Goal: Task Accomplishment & Management: Manage account settings

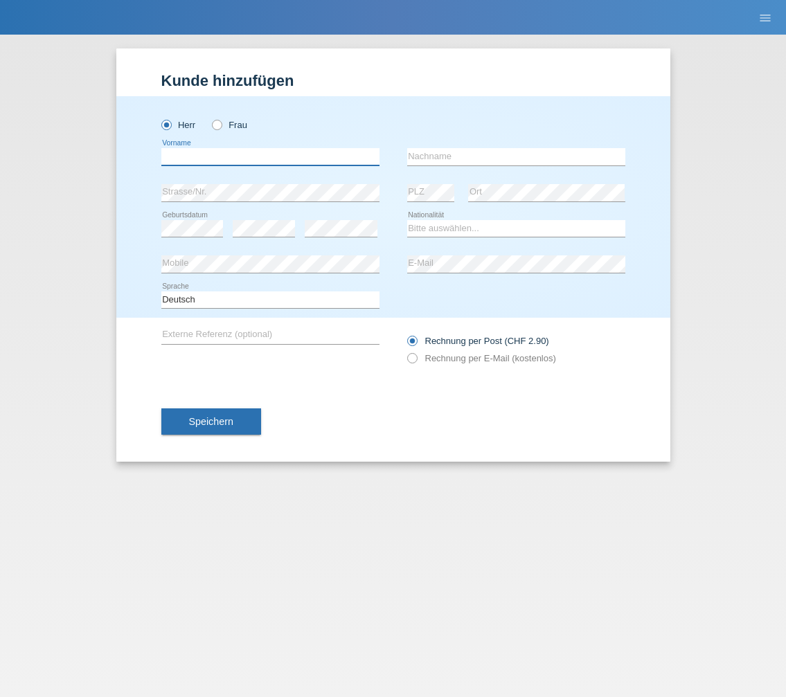
click at [254, 150] on input "text" at bounding box center [270, 156] width 218 height 17
type input "m"
type input "[PERSON_NAME]"
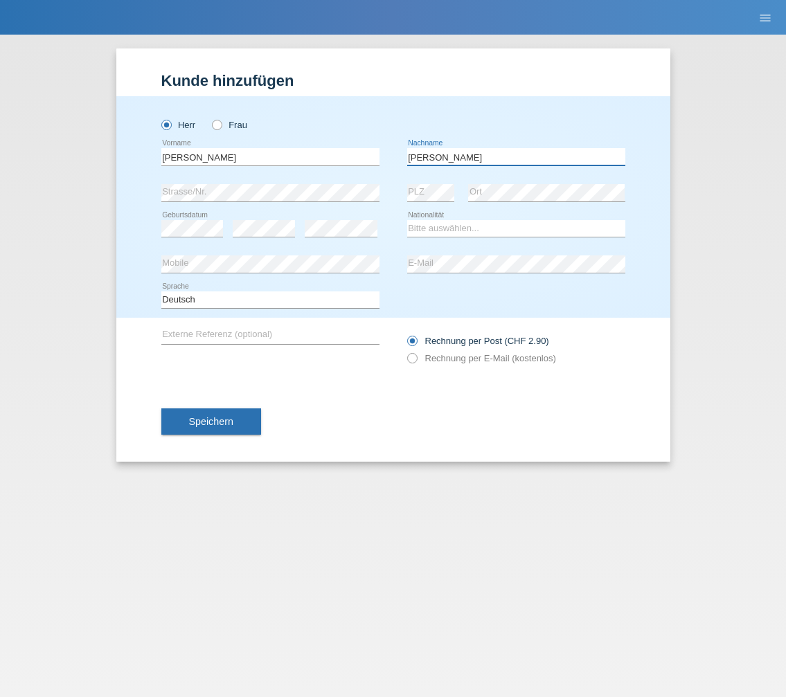
type input "Egger"
select select "CH"
click at [404, 351] on icon at bounding box center [404, 351] width 0 height 0
click at [414, 359] on input "Rechnung per E-Mail (kostenlos)" at bounding box center [411, 361] width 9 height 17
radio input "true"
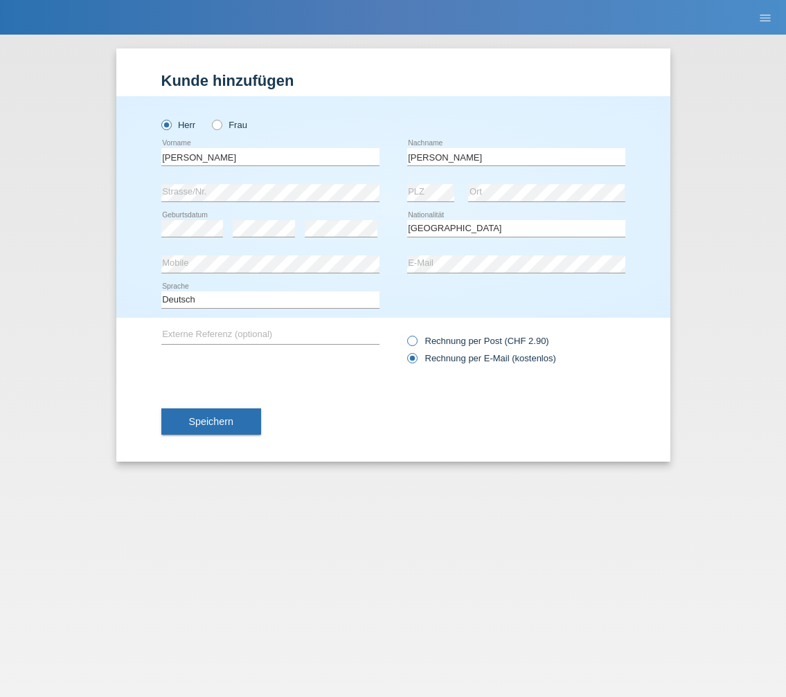
click at [404, 334] on icon at bounding box center [404, 334] width 0 height 0
click at [411, 337] on input "Rechnung per Post (CHF 2.90)" at bounding box center [411, 344] width 9 height 17
radio input "true"
click at [404, 351] on icon at bounding box center [404, 351] width 0 height 0
click at [407, 357] on input "Rechnung per E-Mail (kostenlos)" at bounding box center [411, 361] width 9 height 17
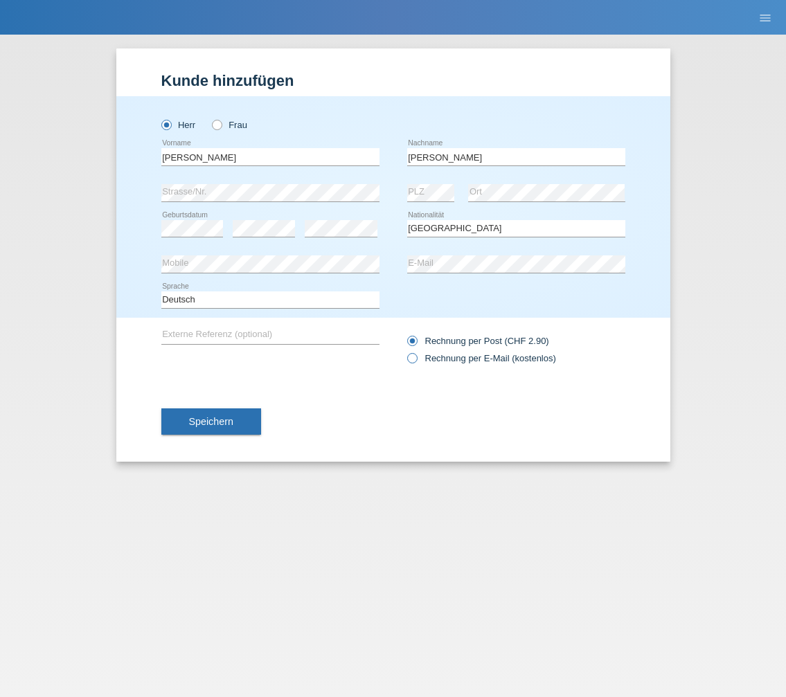
radio input "true"
click at [404, 351] on icon at bounding box center [404, 351] width 0 height 0
click at [413, 359] on input "Rechnung per E-Mail (kostenlos)" at bounding box center [411, 361] width 9 height 17
click at [233, 424] on span "Speichern" at bounding box center [211, 421] width 44 height 11
drag, startPoint x: 163, startPoint y: 125, endPoint x: 172, endPoint y: 130, distance: 10.8
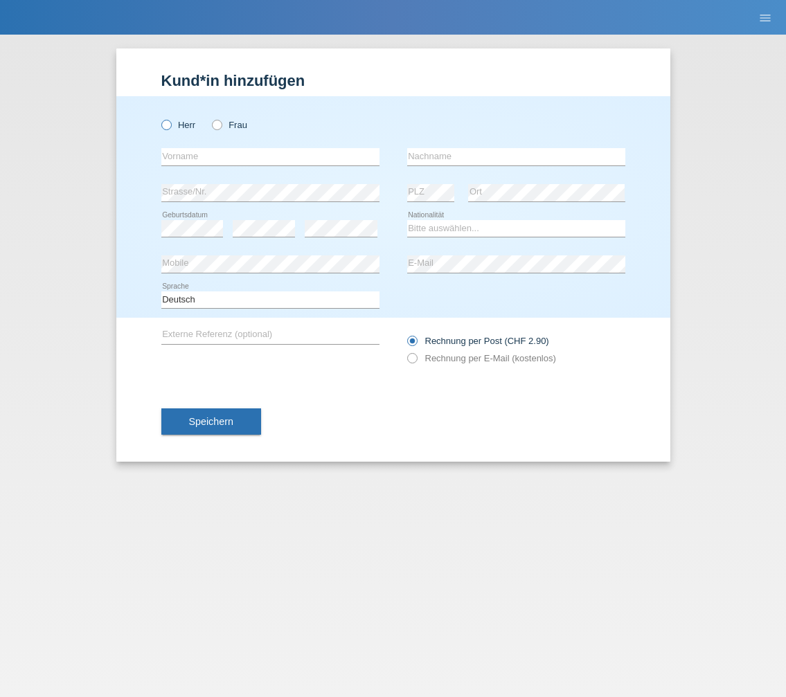
click at [159, 118] on icon at bounding box center [159, 118] width 0 height 0
click at [163, 125] on input "Herr" at bounding box center [165, 124] width 9 height 9
radio input "true"
click at [201, 152] on input "text" at bounding box center [270, 156] width 218 height 17
type input "Marc"
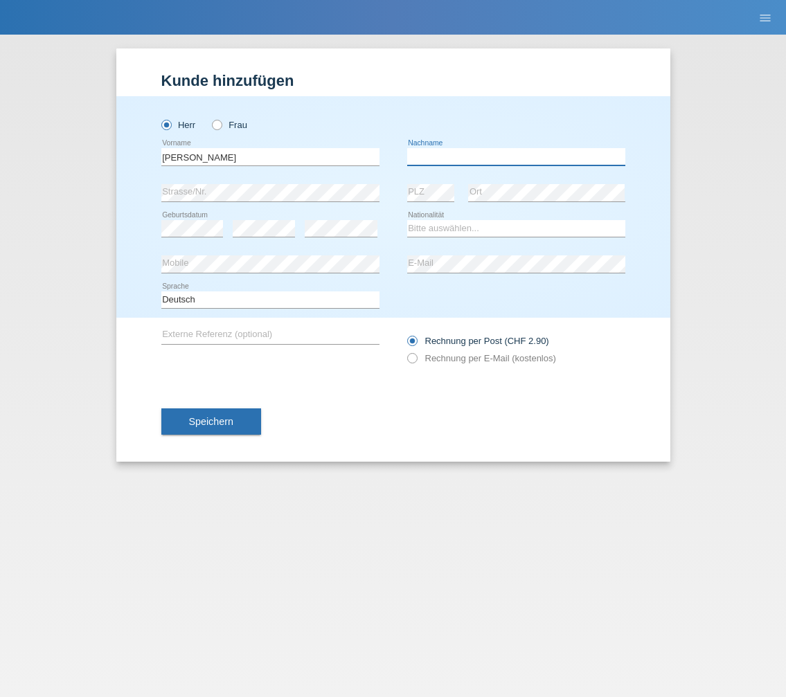
click at [484, 153] on input "text" at bounding box center [516, 156] width 218 height 17
type input "Egger"
select select "CH"
click at [404, 351] on icon at bounding box center [404, 351] width 0 height 0
click at [416, 359] on input "Rechnung per E-Mail (kostenlos)" at bounding box center [411, 361] width 9 height 17
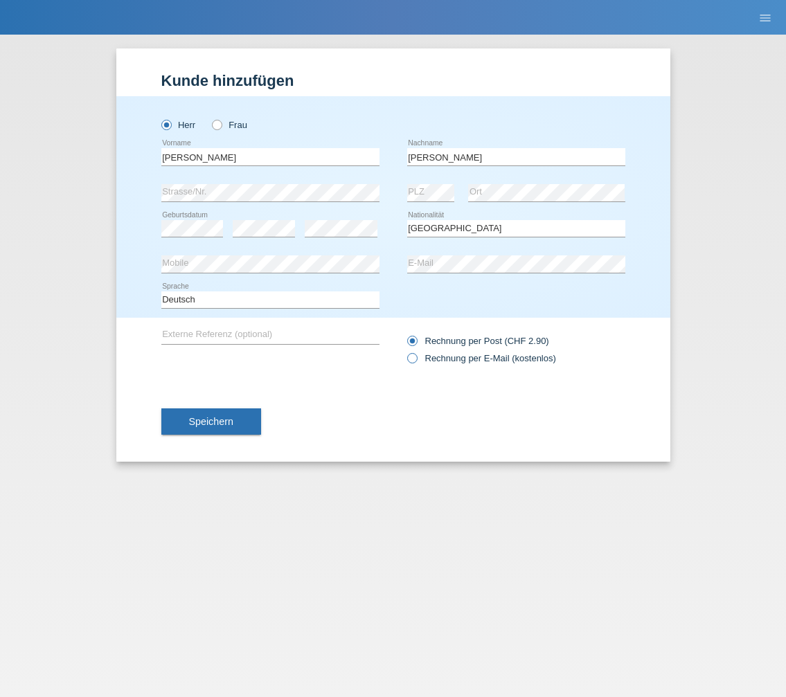
radio input "true"
click at [215, 427] on span "Speichern" at bounding box center [211, 421] width 44 height 11
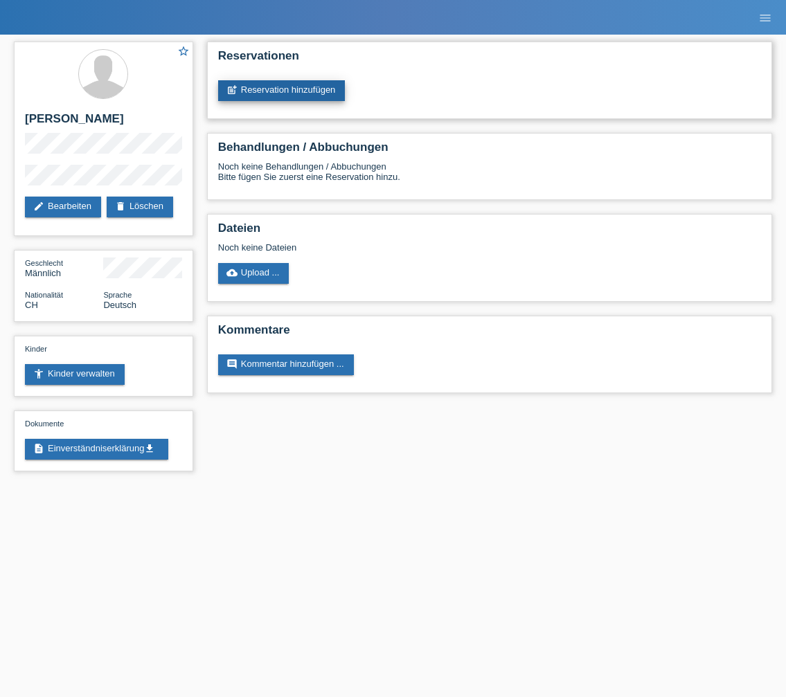
click at [298, 93] on link "post_add Reservation hinzufügen" at bounding box center [281, 90] width 127 height 21
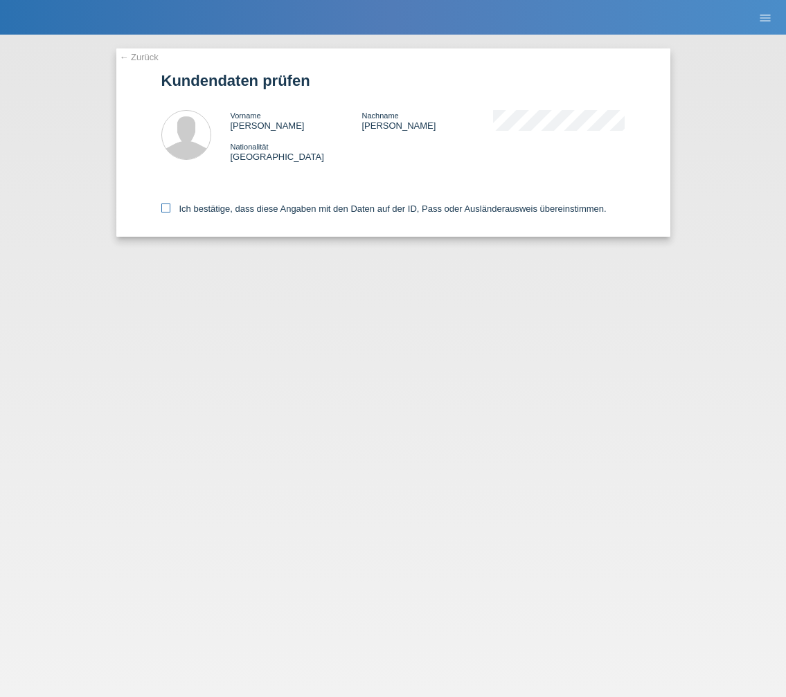
click at [170, 210] on icon at bounding box center [165, 208] width 9 height 9
click at [170, 210] on input "Ich bestätige, dass diese Angaben mit den Daten auf der ID, Pass oder Ausländer…" at bounding box center [165, 208] width 9 height 9
checkbox input "true"
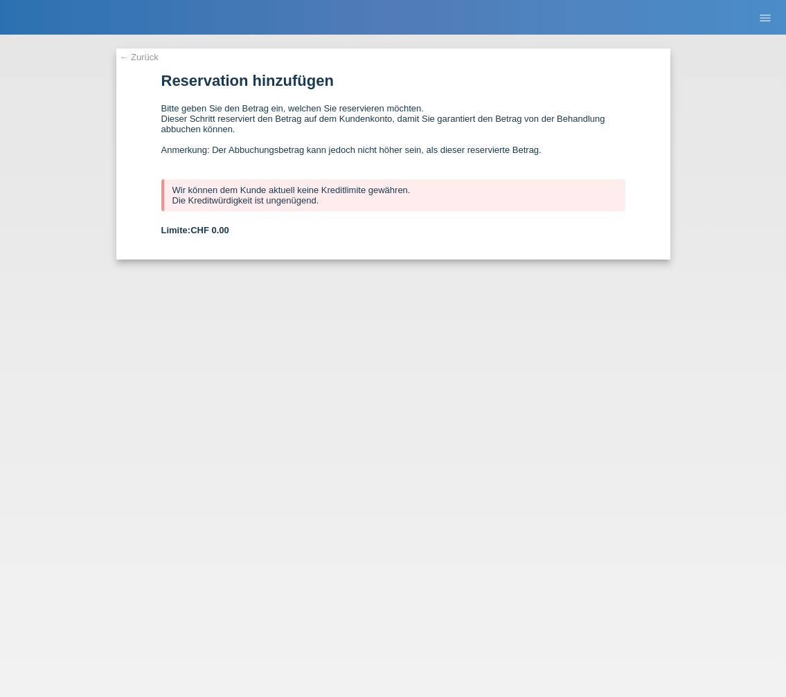
click at [143, 55] on link "← Zurück" at bounding box center [139, 57] width 39 height 10
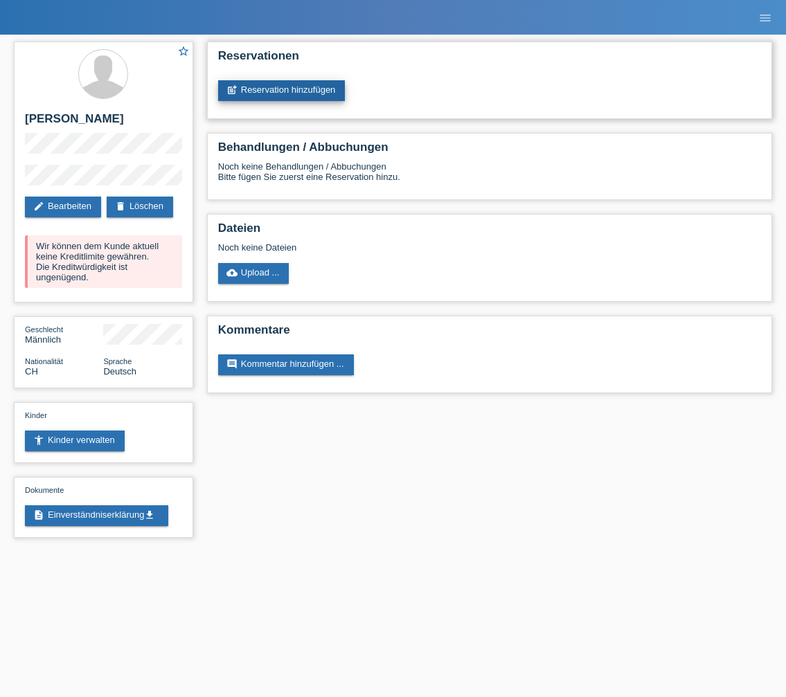
click at [285, 86] on link "post_add Reservation hinzufügen" at bounding box center [281, 90] width 127 height 21
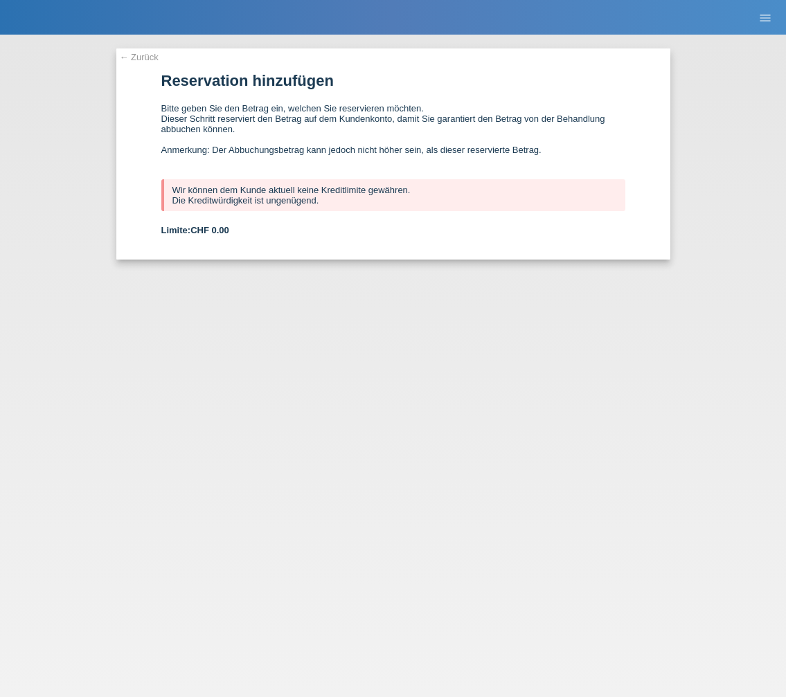
click at [150, 55] on link "← Zurück" at bounding box center [139, 57] width 39 height 10
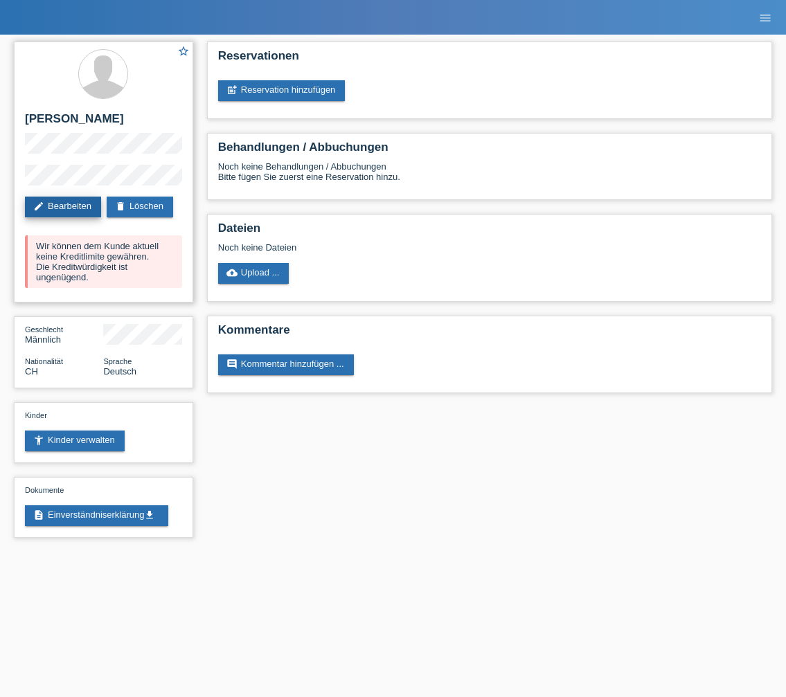
click at [91, 200] on link "edit Bearbeiten" at bounding box center [63, 207] width 76 height 21
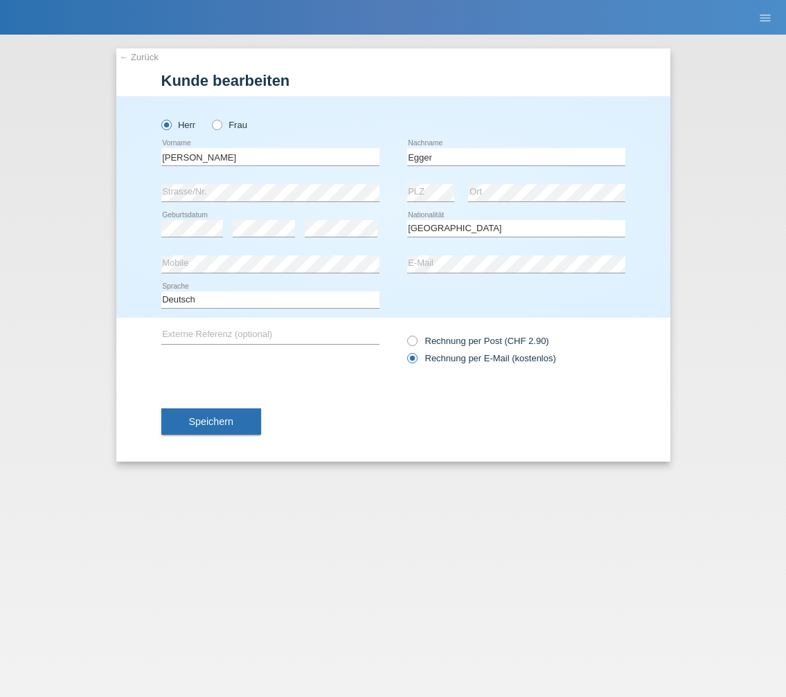
select select "CH"
click at [114, 251] on div "← Zurück Kunde bearbeiten Herr Frau Marc error Vorname Egger C" at bounding box center [393, 366] width 786 height 663
click at [136, 262] on div "Herr Frau Marc error Vorname" at bounding box center [393, 207] width 554 height 222
click at [401, 260] on div "error Mobile error E-Mail" at bounding box center [393, 265] width 464 height 36
click at [190, 429] on button "Speichern" at bounding box center [211, 422] width 100 height 26
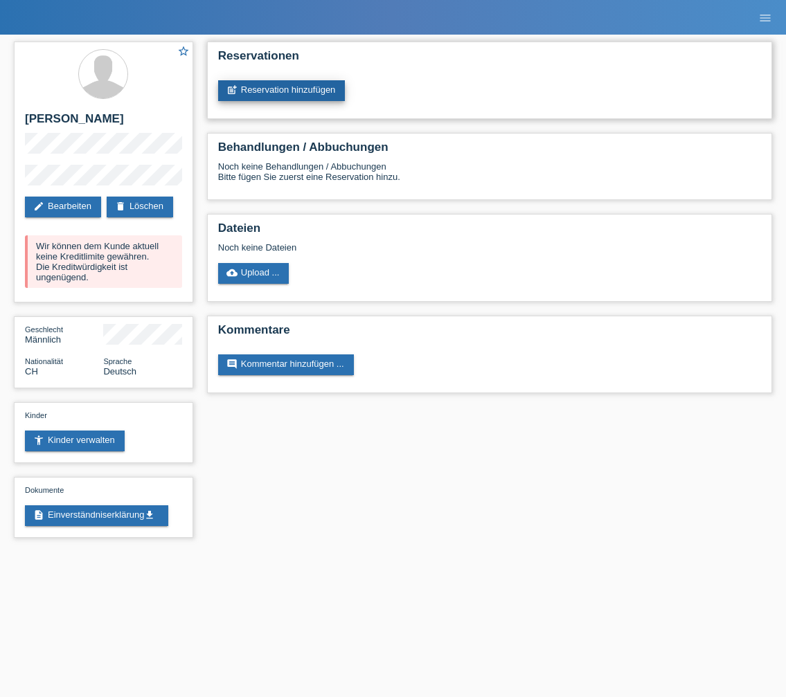
click at [283, 90] on link "post_add Reservation hinzufügen" at bounding box center [281, 90] width 127 height 21
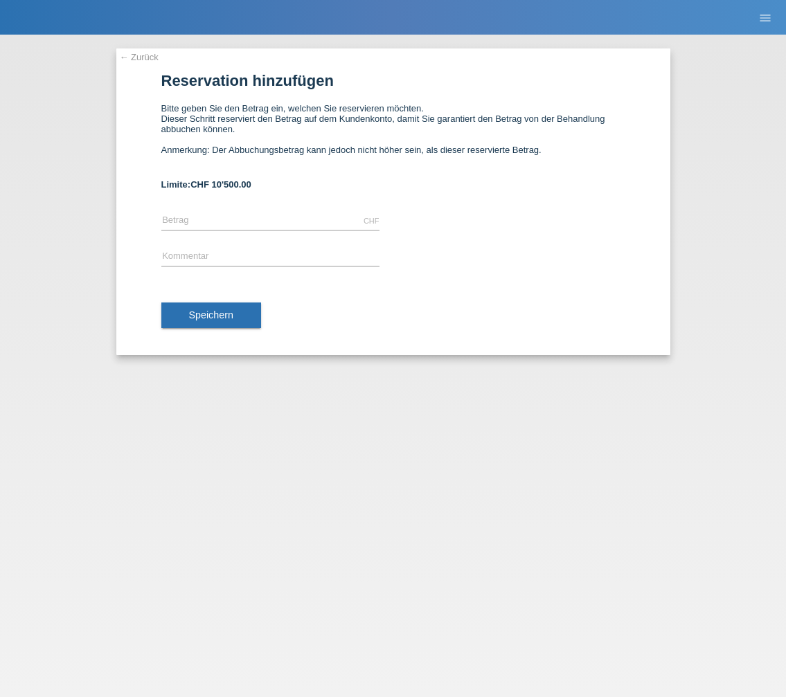
click at [143, 50] on div "← Zurück Reservation hinzufügen Bitte geben Sie den Betrag ein, welchen Sie res…" at bounding box center [393, 201] width 554 height 307
click at [143, 55] on link "← Zurück" at bounding box center [139, 57] width 39 height 10
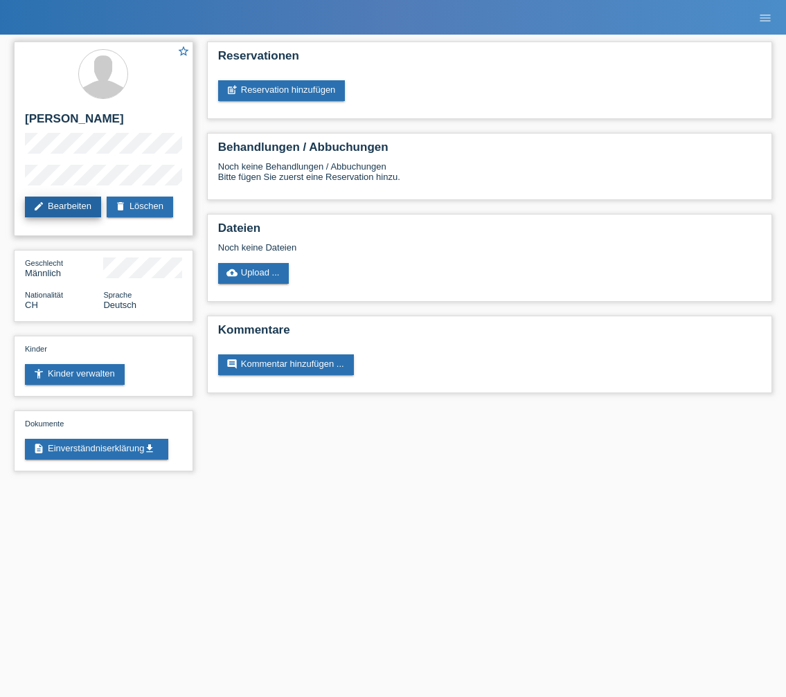
click at [81, 209] on link "edit Bearbeiten" at bounding box center [63, 207] width 76 height 21
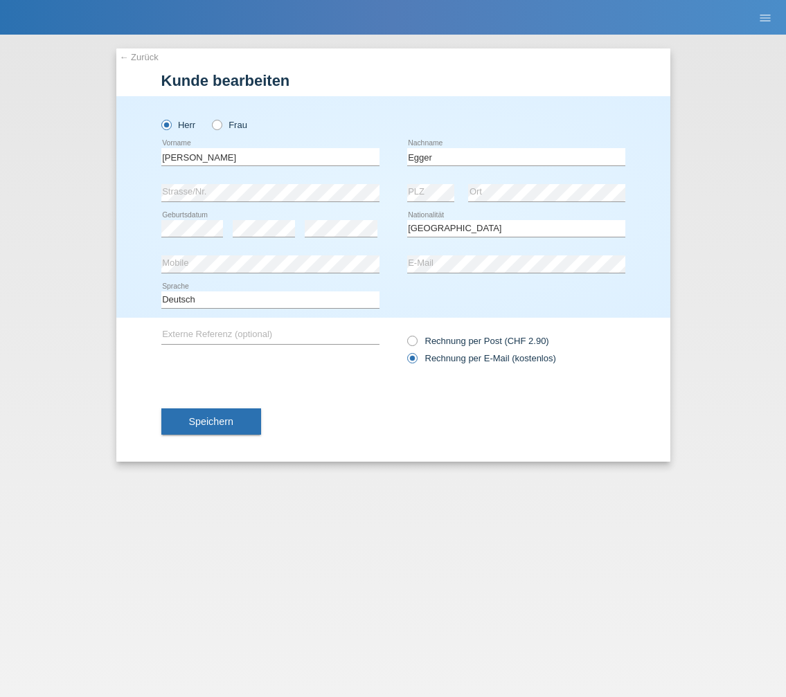
select select "CH"
click at [404, 334] on icon at bounding box center [404, 334] width 0 height 0
click at [414, 341] on input "Rechnung per Post (CHF 2.90)" at bounding box center [411, 344] width 9 height 17
radio input "true"
click at [238, 425] on button "Speichern" at bounding box center [211, 422] width 100 height 26
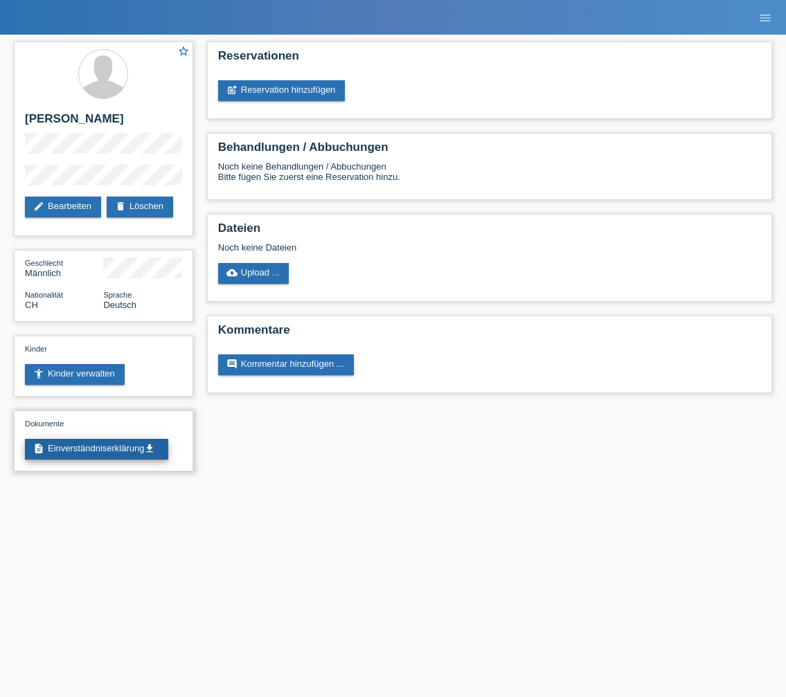
click at [112, 460] on link "description Einverständniserklärung get_app" at bounding box center [96, 449] width 143 height 21
